Goal: Use online tool/utility: Utilize a website feature to perform a specific function

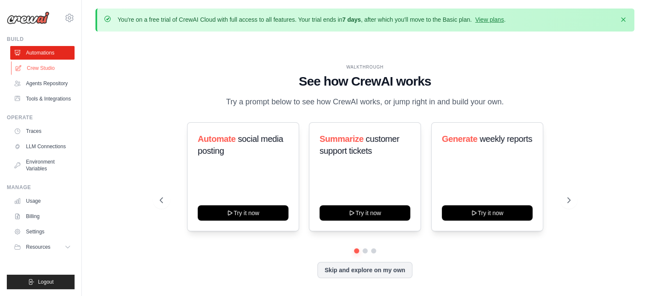
click at [21, 69] on icon at bounding box center [18, 68] width 7 height 7
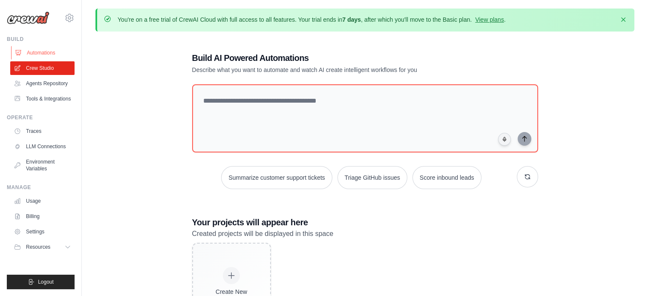
click at [38, 55] on link "Automations" at bounding box center [43, 53] width 64 height 14
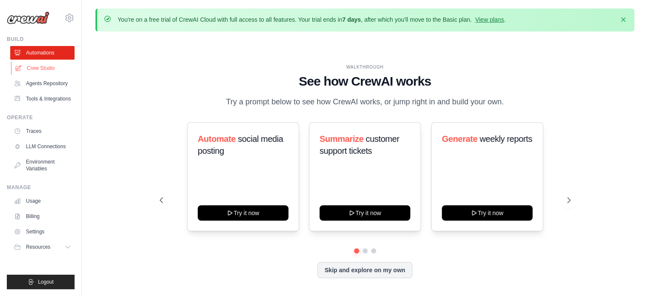
click at [55, 66] on link "Crew Studio" at bounding box center [43, 68] width 64 height 14
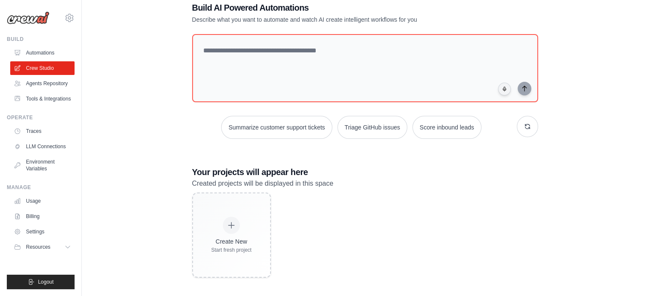
scroll to position [49, 0]
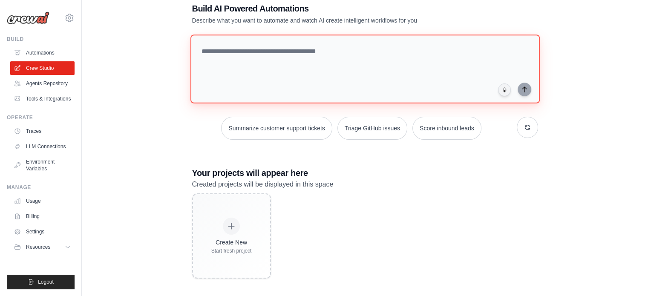
click at [334, 46] on textarea at bounding box center [364, 69] width 349 height 69
click at [313, 56] on textarea at bounding box center [364, 69] width 349 height 69
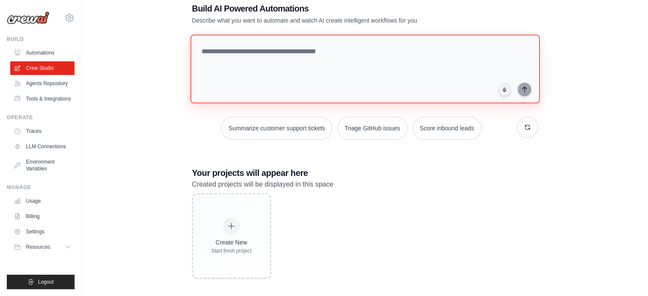
click at [313, 56] on textarea at bounding box center [364, 69] width 349 height 69
click at [262, 50] on textarea at bounding box center [364, 69] width 349 height 69
click at [348, 45] on textarea at bounding box center [364, 69] width 349 height 69
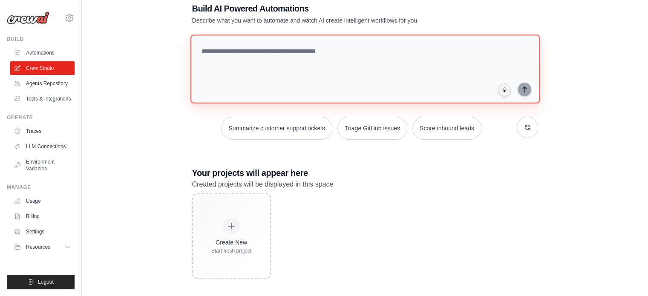
paste textarea "**********"
type textarea "**********"
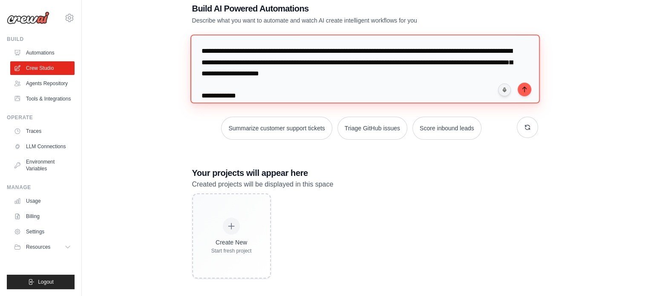
scroll to position [606, 0]
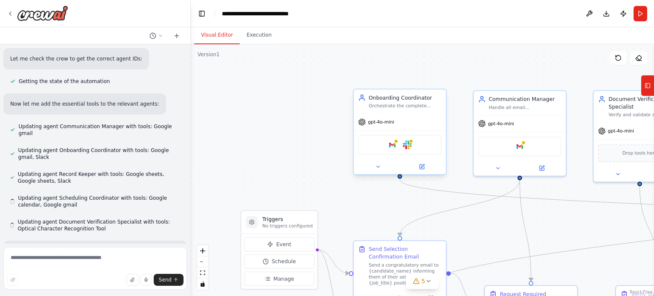
scroll to position [1251, 0]
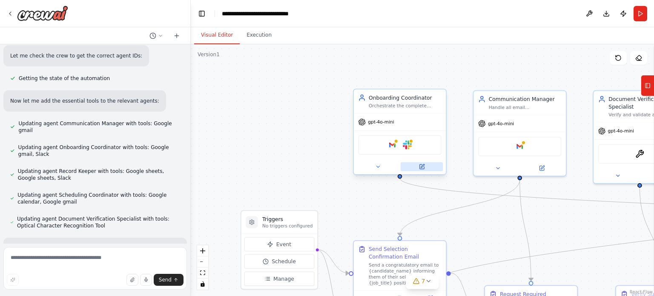
click at [419, 166] on icon at bounding box center [422, 167] width 6 height 6
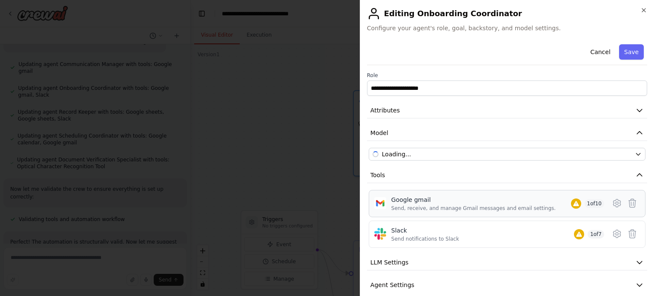
scroll to position [1320, 0]
click at [616, 204] on icon at bounding box center [617, 203] width 3 height 3
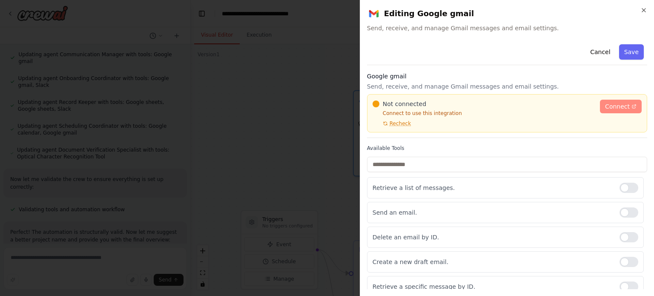
click at [607, 112] on link "Connect" at bounding box center [621, 107] width 42 height 14
click at [620, 107] on span "Connect" at bounding box center [617, 106] width 25 height 9
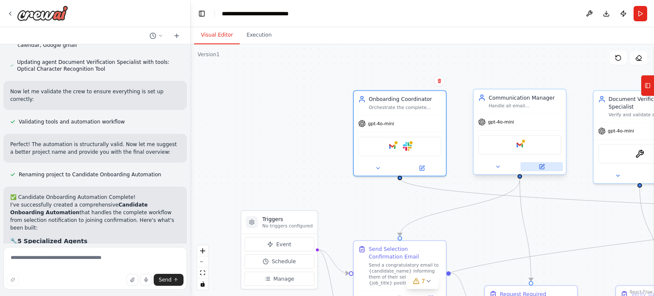
scroll to position [1415, 0]
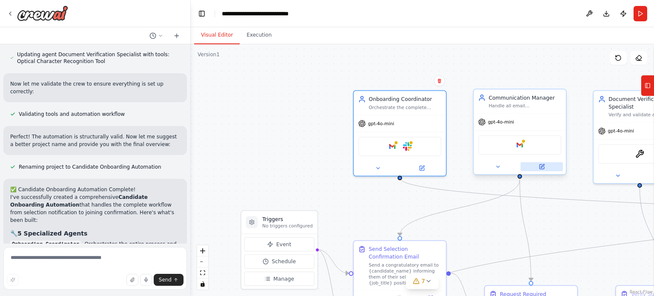
click at [542, 168] on icon at bounding box center [542, 166] width 5 height 5
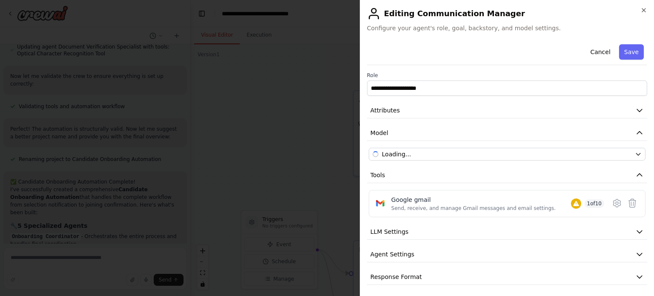
scroll to position [1430, 0]
click at [614, 204] on icon at bounding box center [616, 203] width 7 height 8
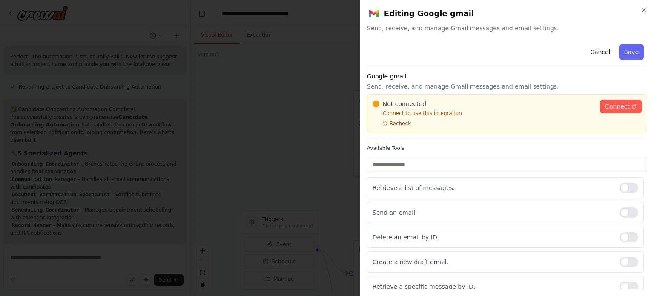
scroll to position [1503, 0]
click at [391, 124] on span "Recheck" at bounding box center [400, 123] width 21 height 7
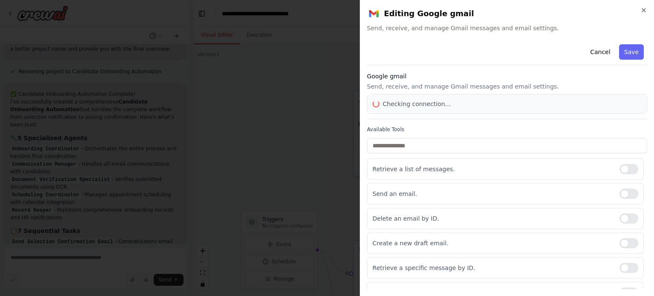
scroll to position [1518, 0]
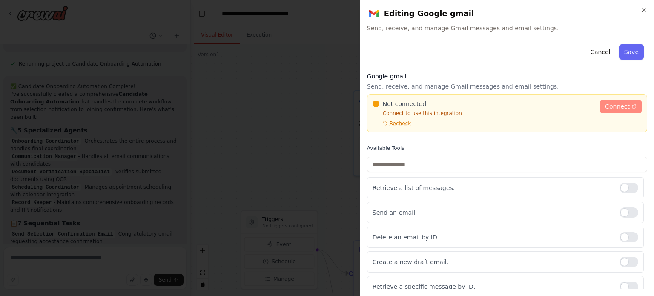
click at [617, 107] on span "Connect" at bounding box center [617, 106] width 25 height 9
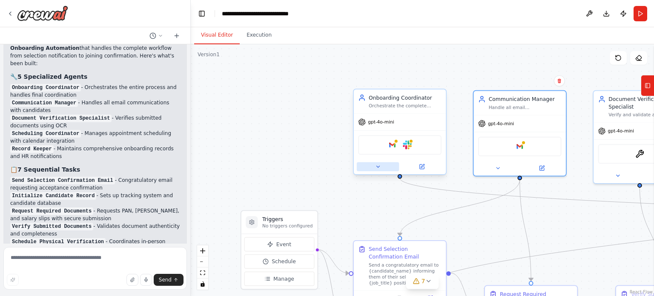
scroll to position [1580, 0]
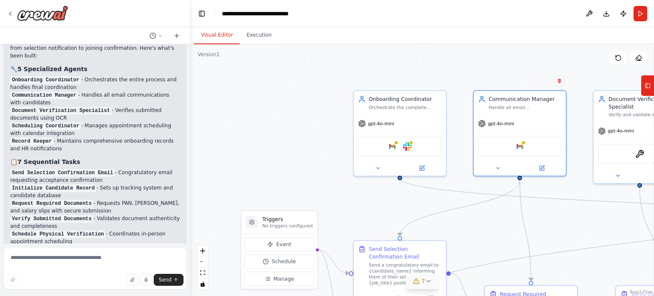
click at [432, 283] on button "7" at bounding box center [422, 281] width 33 height 16
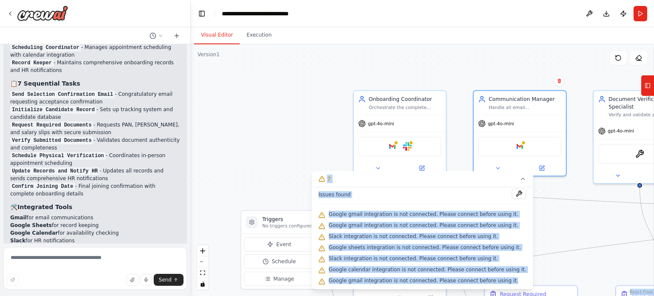
scroll to position [1671, 0]
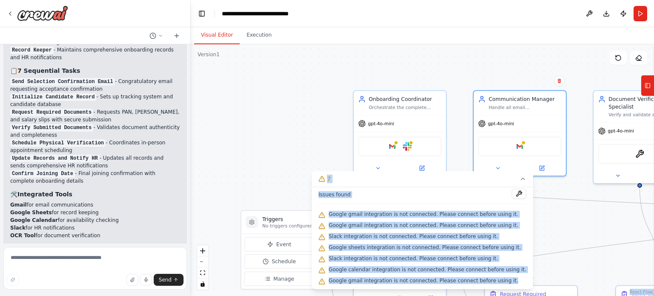
drag, startPoint x: 509, startPoint y: 280, endPoint x: 317, endPoint y: 208, distance: 204.5
click at [317, 208] on div "Version 1 Show Tools Hide Agents .deletable-edge-delete-btn { width: 20px; heig…" at bounding box center [422, 170] width 463 height 252
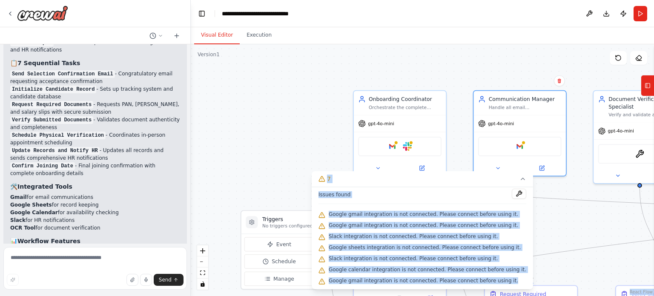
scroll to position [1686, 0]
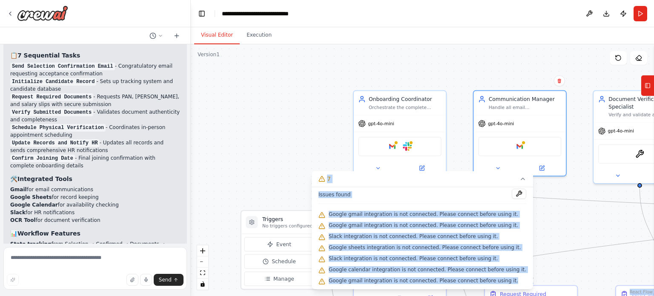
copy div "Confirm React Flow Press enter or space to select a node. You can then use the …"
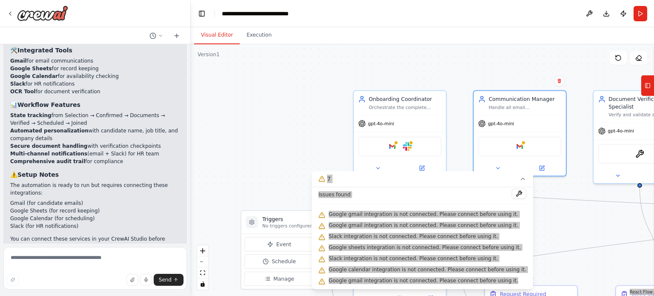
scroll to position [1822, 0]
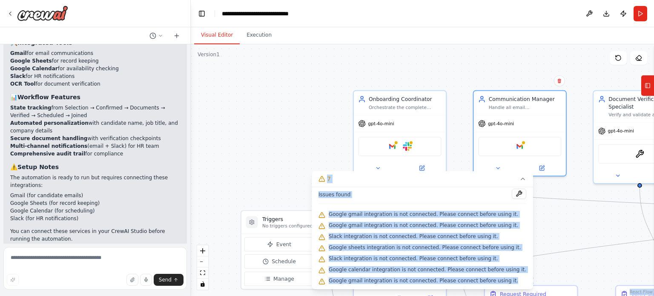
click at [336, 130] on div ".deletable-edge-delete-btn { width: 20px; height: 20px; border: 0px solid #ffff…" at bounding box center [422, 170] width 463 height 252
